Goal: Task Accomplishment & Management: Use online tool/utility

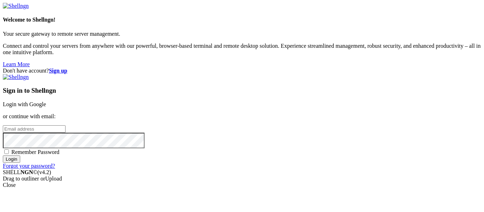
click at [292, 74] on div "Sign in to Shellngn Login with Google or continue with email: Remember Password…" at bounding box center [242, 121] width 478 height 95
click at [46, 101] on link "Login with Google" at bounding box center [24, 104] width 43 height 6
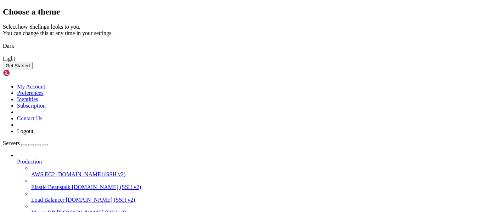
click at [33, 69] on button "Get Started" at bounding box center [18, 65] width 30 height 7
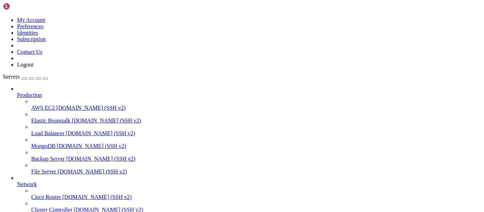
scroll to position [55, 0]
click at [69, 194] on span "[DOMAIN_NAME] (SSH v2)" at bounding box center [96, 197] width 69 height 6
click at [19, 74] on link "Servers" at bounding box center [25, 77] width 45 height 6
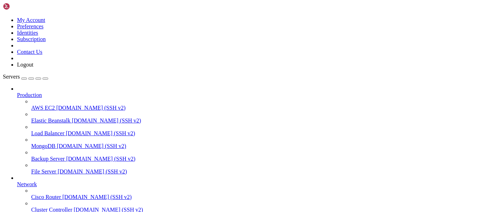
click at [55, 105] on span "AWS EC2" at bounding box center [43, 108] width 24 height 6
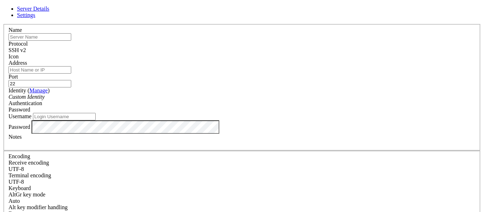
click at [242, 99] on div "Custom Identity" at bounding box center [242, 97] width 467 height 6
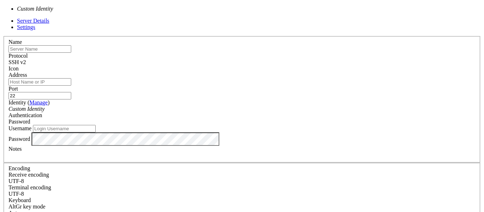
click at [293, 59] on div "SSH v2" at bounding box center [242, 62] width 467 height 6
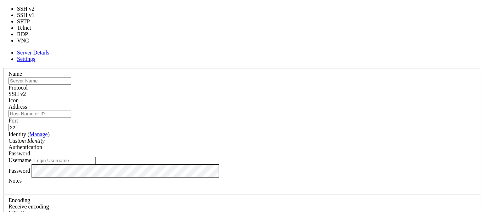
type input "3389"
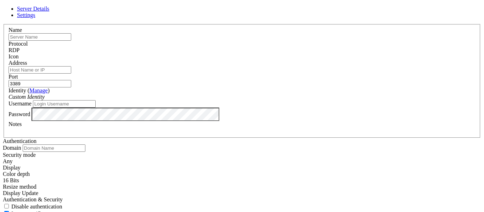
scroll to position [17, 0]
click at [452, 100] on div "Server Details Settings Name Protocol RDP Icon" at bounding box center [242, 132] width 478 height 253
